Goal: Use online tool/utility: Utilize a website feature to perform a specific function

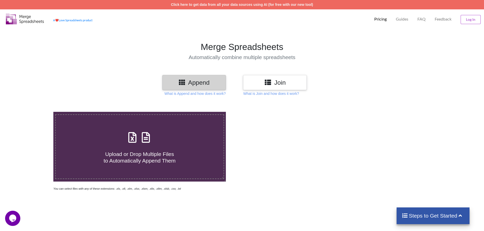
click at [141, 137] on icon at bounding box center [145, 135] width 13 height 11
click at [35, 112] on input "Upload or Drop Multiple Files to Automatically Append Them" at bounding box center [35, 112] width 0 height 0
type input "C:\fakepath\RandDequipment20232024.xls"
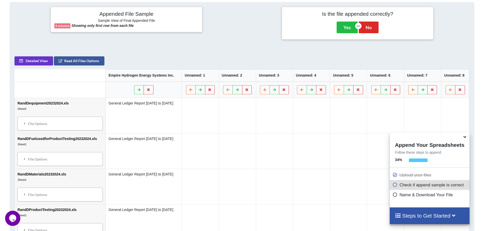
scroll to position [207, 0]
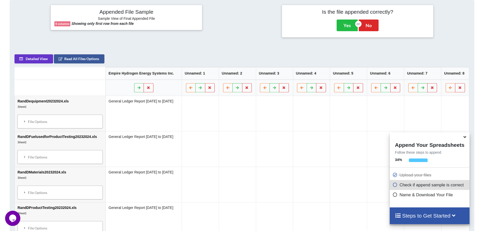
click at [465, 138] on icon at bounding box center [464, 136] width 5 height 5
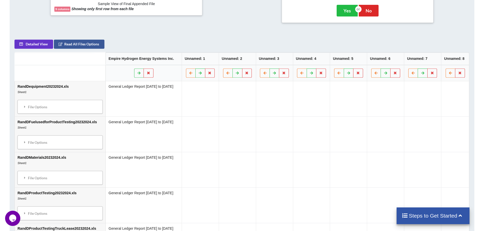
scroll to position [220, 0]
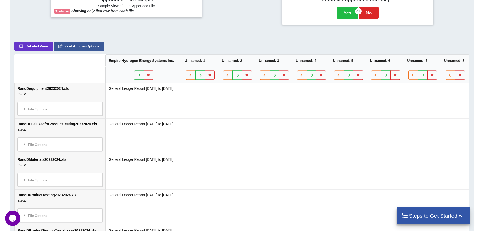
click at [141, 76] on icon at bounding box center [139, 74] width 4 height 3
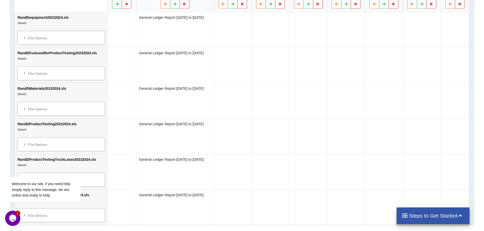
scroll to position [372, 0]
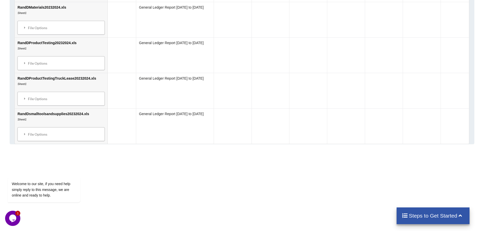
click at [153, 116] on td "General Ledger Report [DATE] to [DATE]" at bounding box center [175, 126] width 78 height 36
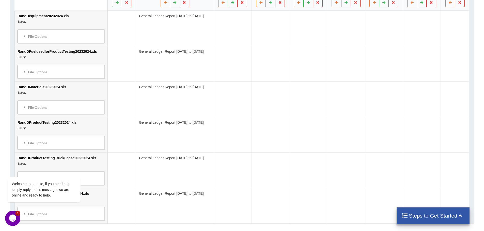
scroll to position [271, 0]
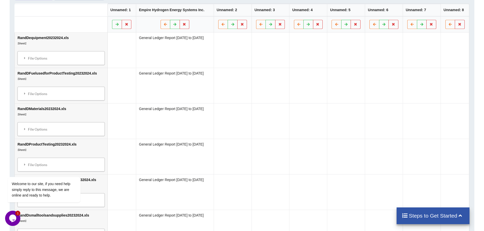
click at [191, 57] on td "General Ledger Report [DATE] to [DATE]" at bounding box center [175, 50] width 78 height 35
click at [176, 24] on icon at bounding box center [175, 24] width 4 height 3
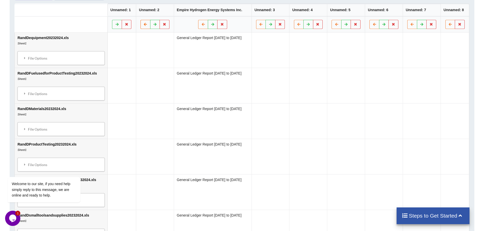
click at [141, 27] on button at bounding box center [146, 24] width 10 height 9
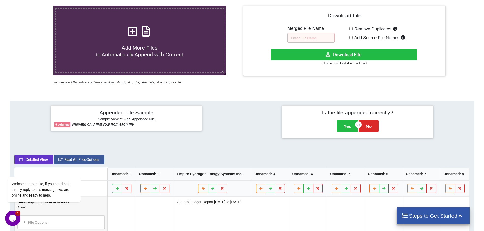
scroll to position [93, 0]
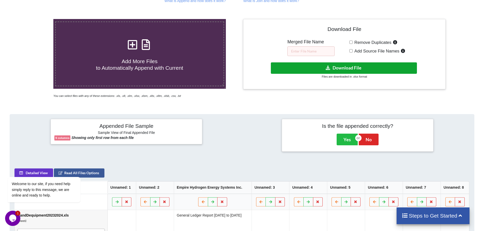
click at [336, 67] on button "Download File" at bounding box center [344, 67] width 146 height 11
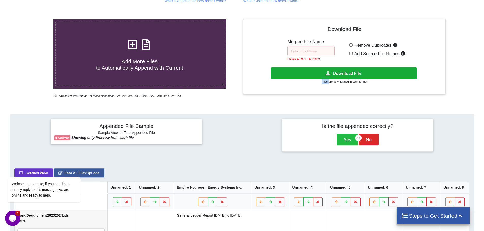
click at [336, 67] on div "Download File Merged File Name Please Enter a File Name Remove Duplicates Add S…" at bounding box center [344, 57] width 195 height 68
click at [333, 74] on button "Download File" at bounding box center [344, 73] width 146 height 11
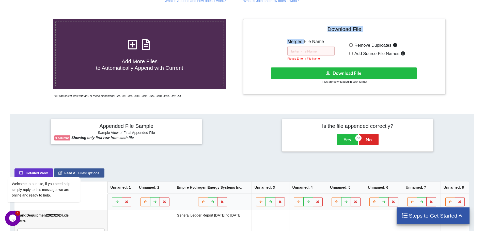
drag, startPoint x: 304, startPoint y: 38, endPoint x: 307, endPoint y: 42, distance: 5.3
click at [305, 39] on div "Download File Merged File Name Please Enter a File Name Remove Duplicates Add S…" at bounding box center [344, 57] width 195 height 68
click at [310, 50] on input "text" at bounding box center [310, 51] width 47 height 10
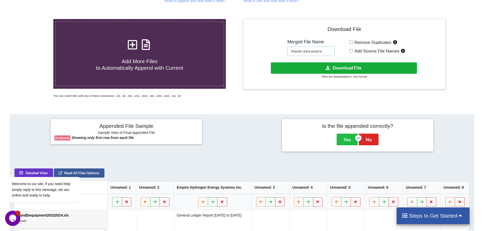
type input "Master data empire"
click at [337, 71] on button "Download File" at bounding box center [344, 67] width 146 height 11
